Goal: Transaction & Acquisition: Purchase product/service

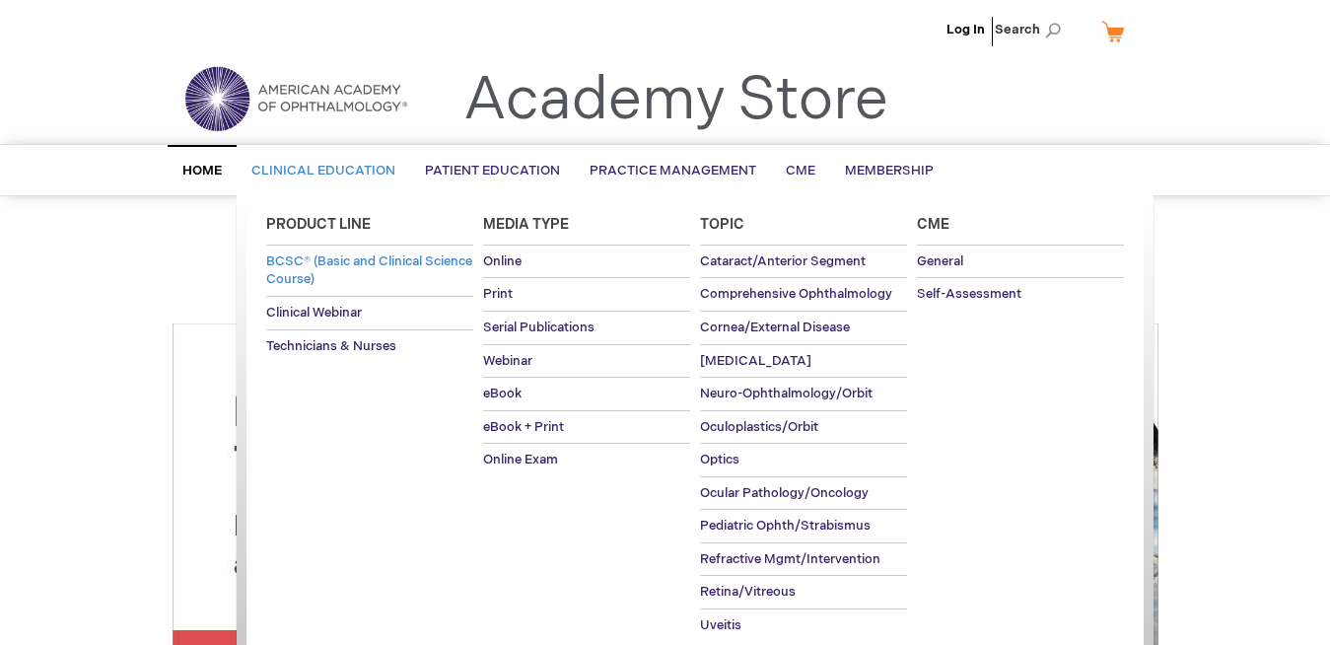
click at [363, 269] on span "BCSC® (Basic and Clinical Science Course)" at bounding box center [369, 270] width 206 height 35
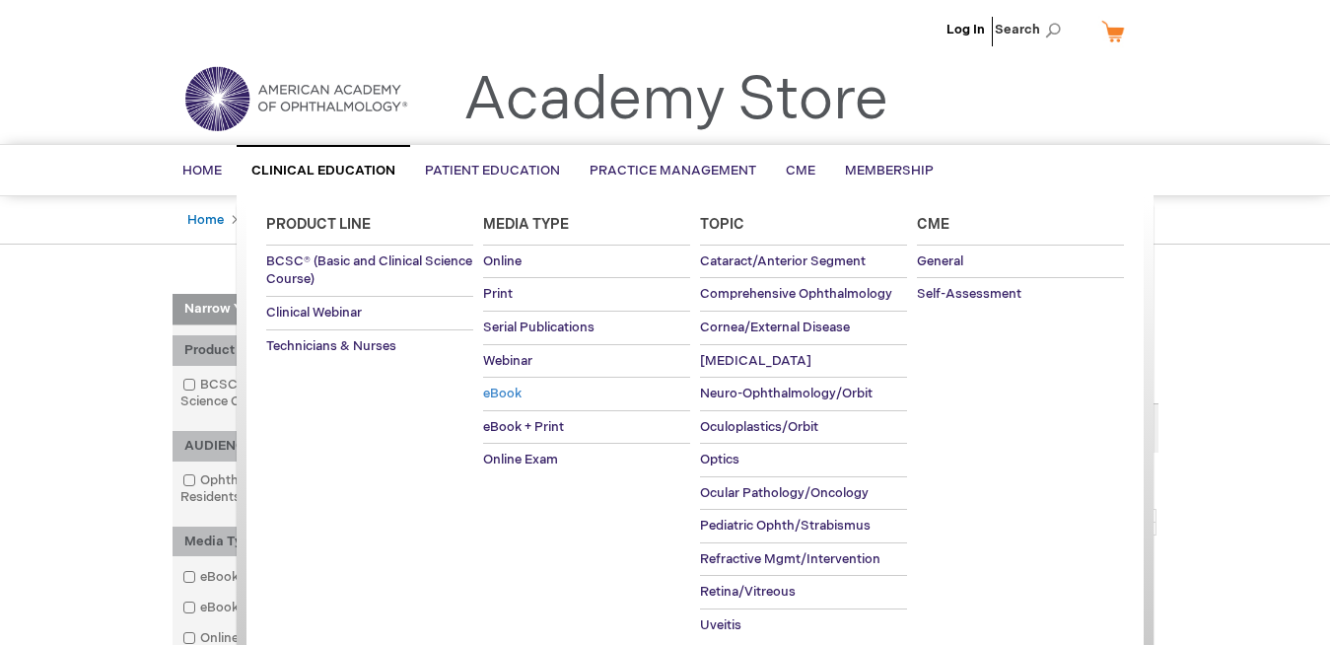
click at [515, 392] on span "eBook" at bounding box center [502, 394] width 38 height 16
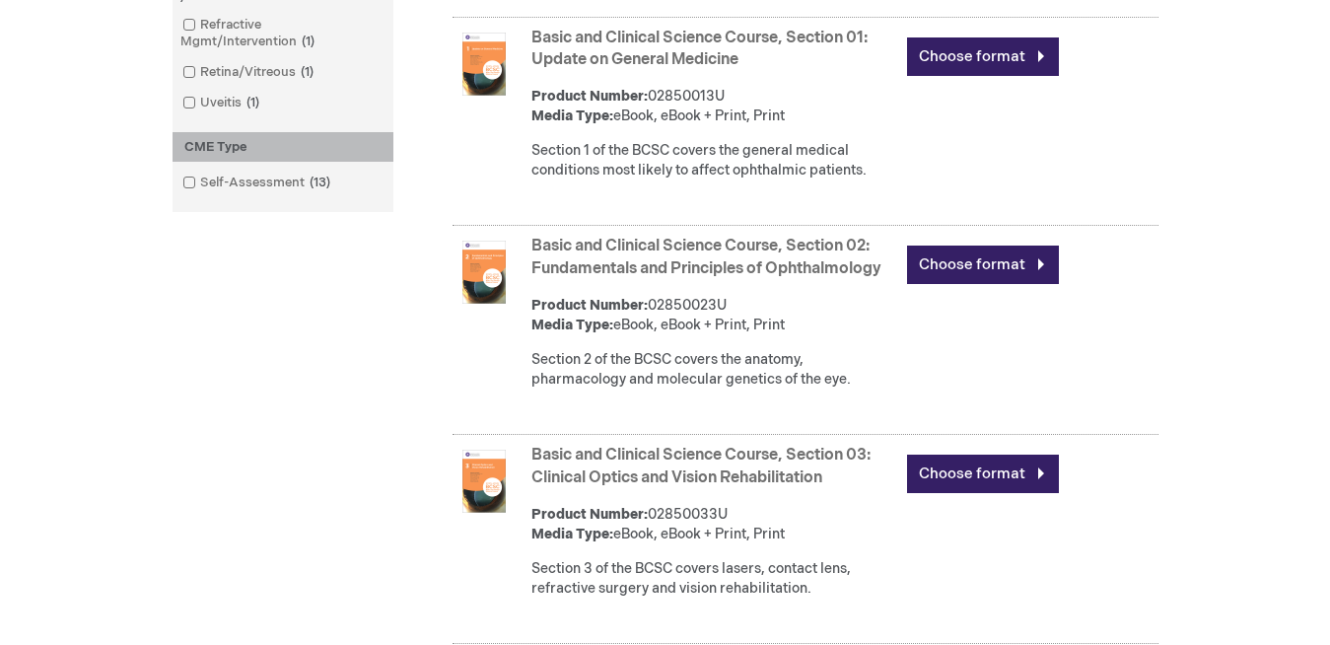
scroll to position [1073, 0]
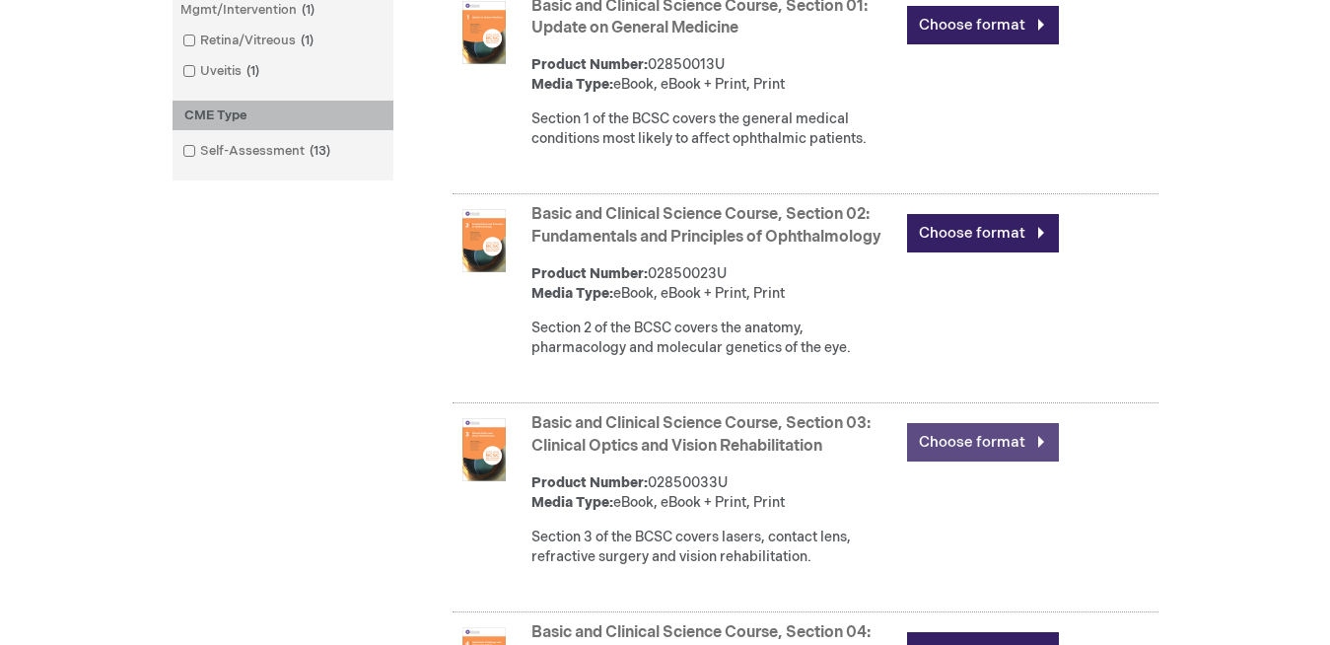
click at [979, 461] on link "Choose format" at bounding box center [983, 442] width 152 height 38
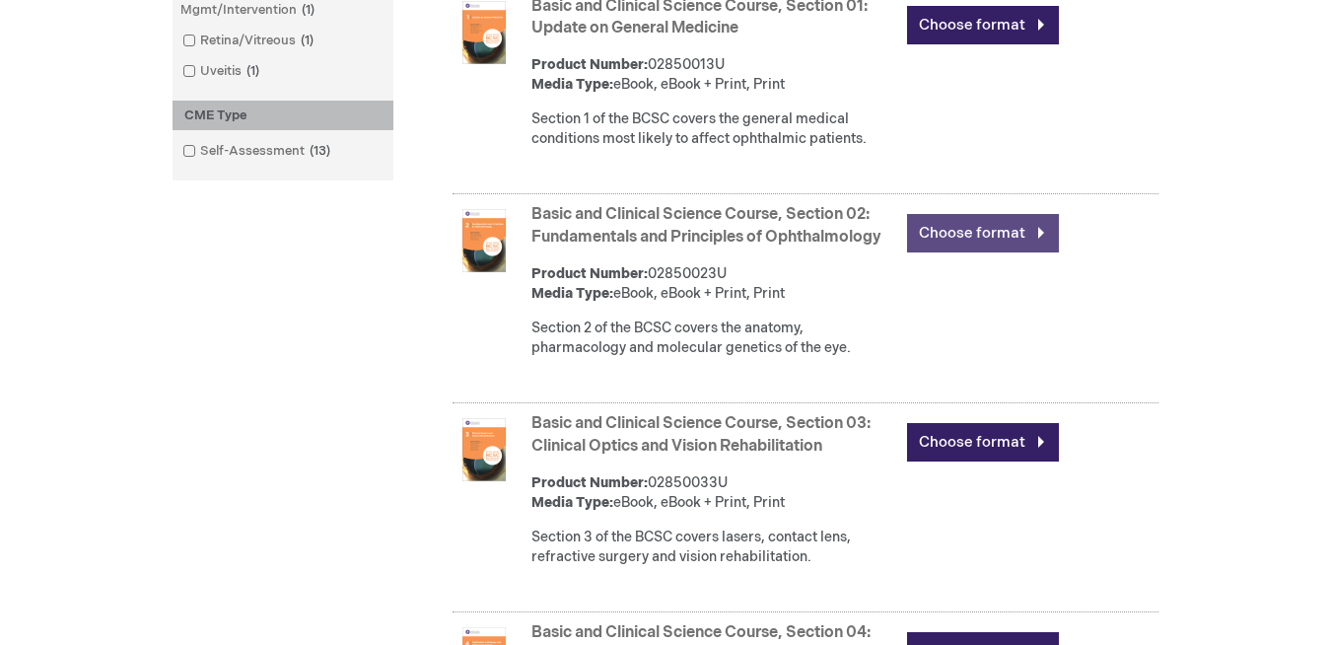
click at [976, 248] on link "Choose format" at bounding box center [983, 233] width 152 height 38
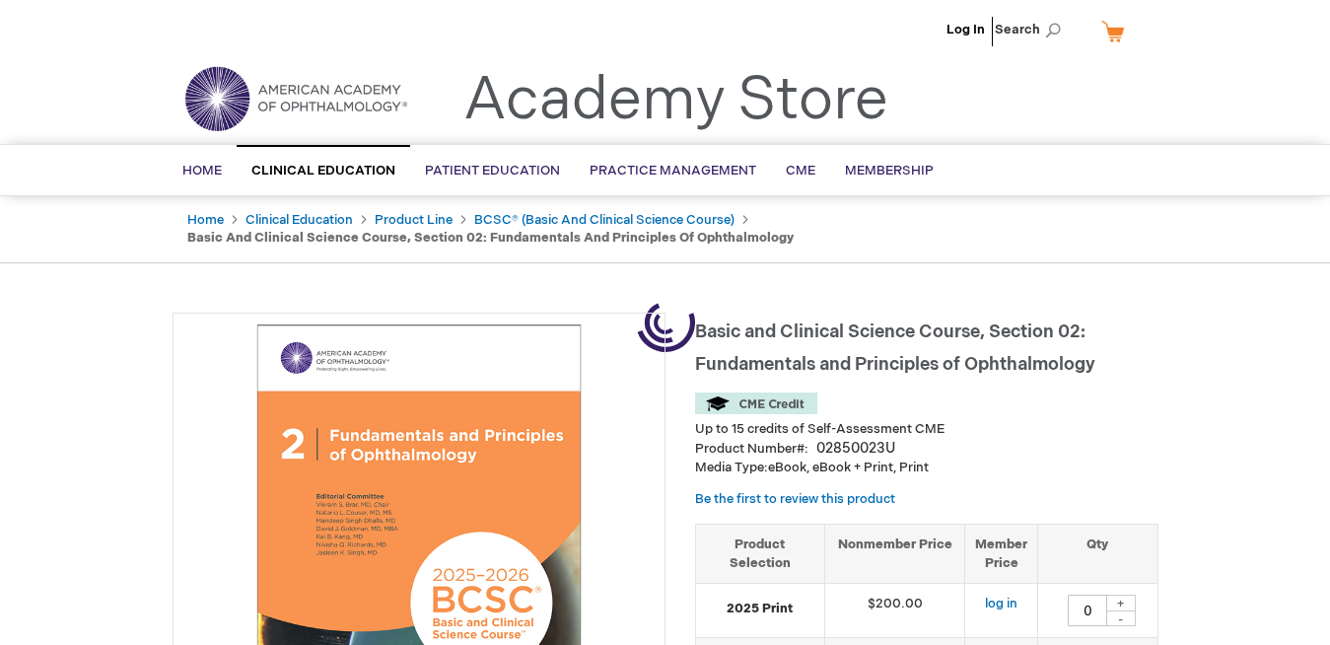
type input "0"
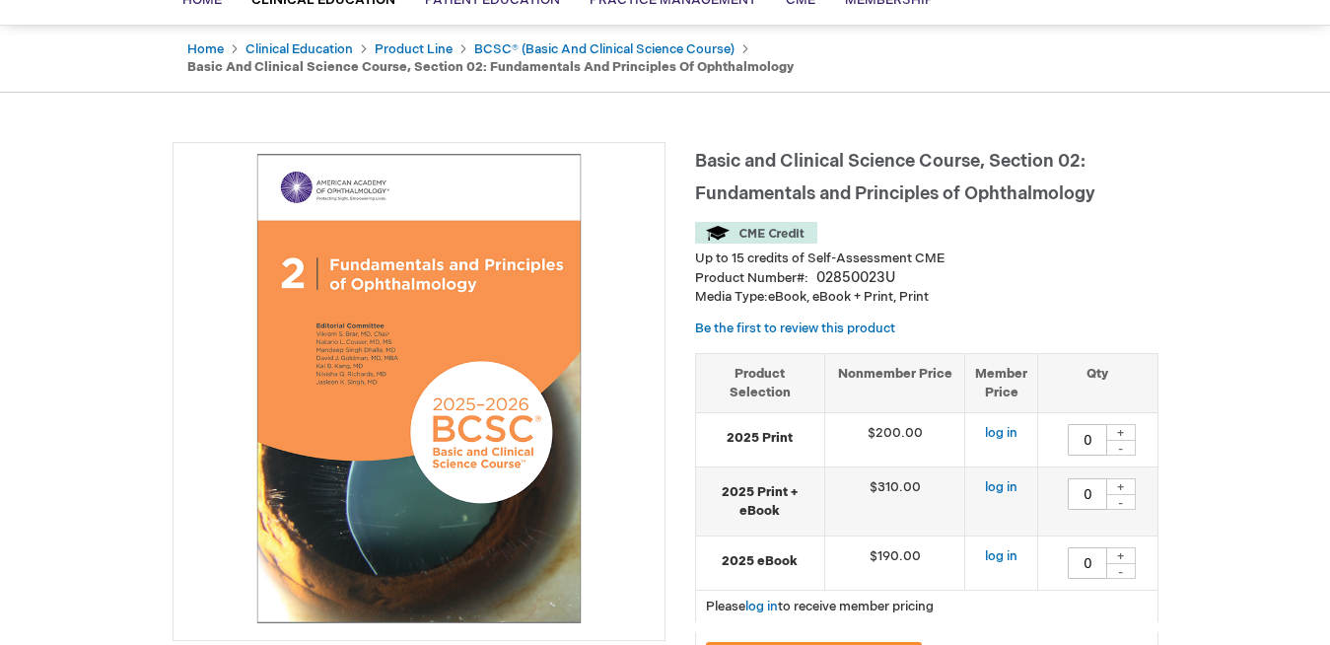
scroll to position [134, 0]
